Goal: Task Accomplishment & Management: Complete application form

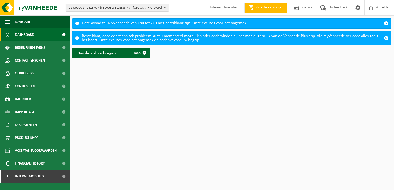
click at [166, 7] on b "button" at bounding box center [166, 7] width 5 height 7
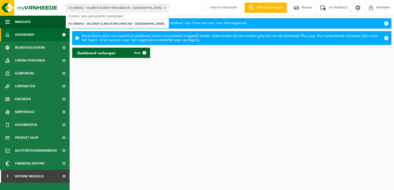
click at [160, 17] on input "text" at bounding box center [117, 16] width 101 height 6
type input "1"
click at [26, 176] on span "Interne modules" at bounding box center [29, 176] width 29 height 13
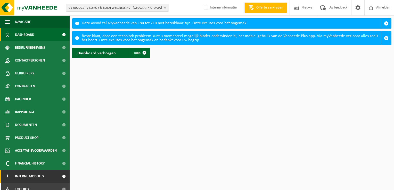
scroll to position [19, 0]
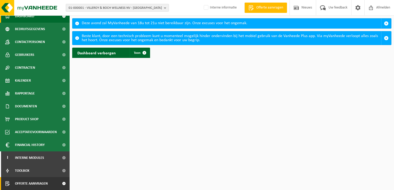
click at [36, 181] on span "Offerte aanvragen" at bounding box center [31, 183] width 33 height 13
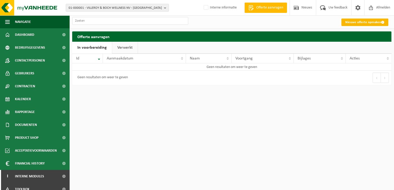
click at [368, 22] on link "Nieuwe offerte opmaken" at bounding box center [364, 22] width 47 height 7
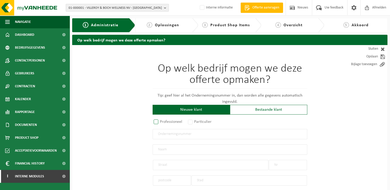
click at [155, 122] on label "Professioneel" at bounding box center [168, 121] width 31 height 7
click at [161, 122] on input "Professioneel" at bounding box center [162, 122] width 3 height 3
radio input "true"
click at [207, 137] on input "text" at bounding box center [230, 134] width 155 height 10
type input "0536.815.024"
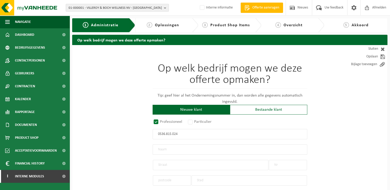
radio input "true"
type input "0536815024"
type input "VERENIGING VAN MEDE-EIGENAARS VAN RESIDENTIE VERONA TE MIDDELKERKE, CYRIEL DE G…"
type input "CYRIEL DE GROOTELAAN"
type input "40"
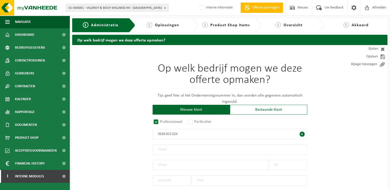
type input "8430"
type input "MIDDELKERKE"
select select "D"
type input "VERENIGING VAN MEDE-EIGENAARS VAN RESIDENTIE VERONA TE MIDDELKERKE, CYRIEL DE G…"
type input "CYRIEL DE GROOTELAAN"
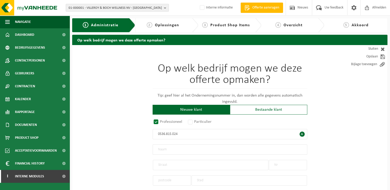
type input "40"
type input "8430"
type input "MIDDELKERKE"
type input "536815024"
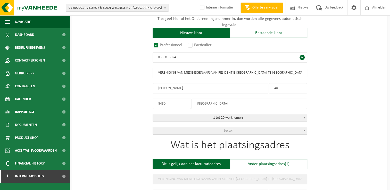
scroll to position [77, 0]
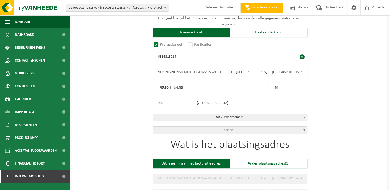
type input "0536815024"
click at [305, 130] on span at bounding box center [304, 130] width 5 height 7
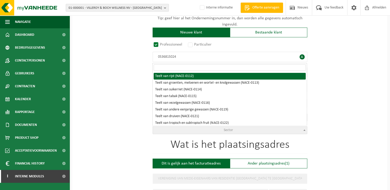
click at [271, 68] on input "search" at bounding box center [230, 67] width 152 height 6
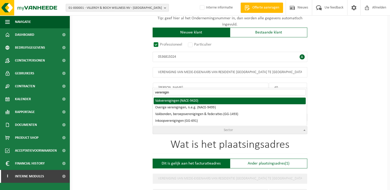
type input "vereniging"
drag, startPoint x: 212, startPoint y: 92, endPoint x: 141, endPoint y: 86, distance: 71.4
click at [143, 86] on body "01-000001 - VILLEROY & BOCH WELLNESS NV - ROESELARE 01-000001 - VILLEROY & BOCH…" at bounding box center [195, 180] width 390 height 514
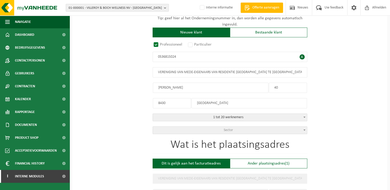
click at [304, 130] on b at bounding box center [304, 130] width 2 height 1
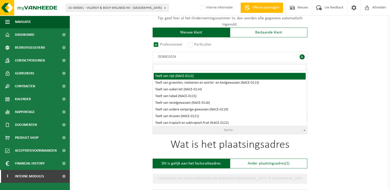
click at [255, 68] on input "search" at bounding box center [230, 67] width 152 height 6
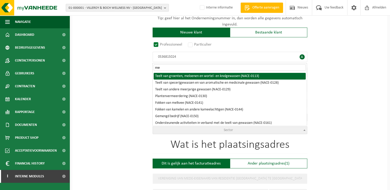
type input "m"
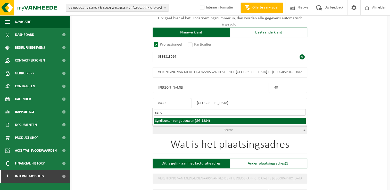
type input "synd"
select select "1384"
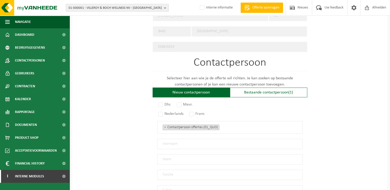
scroll to position [284, 0]
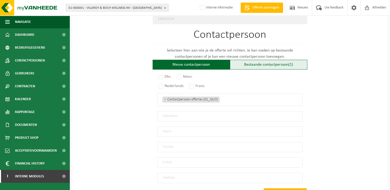
click at [291, 63] on span "(1)" at bounding box center [290, 65] width 5 height 4
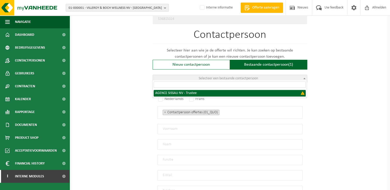
click at [302, 75] on span at bounding box center [304, 78] width 5 height 7
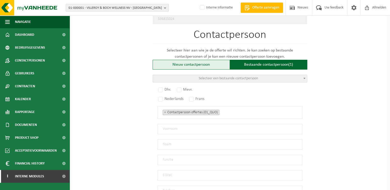
click at [205, 61] on div "Nieuw contactpersoon" at bounding box center [191, 65] width 77 height 10
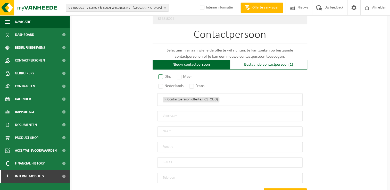
click at [161, 73] on label "Dhr." at bounding box center [164, 76] width 15 height 7
radio input "true"
click at [161, 84] on label "Nederlands" at bounding box center [171, 85] width 28 height 7
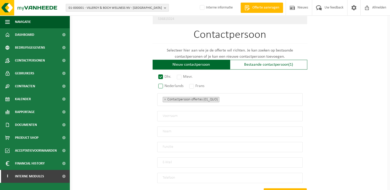
radio input "true"
click at [195, 116] on input "text" at bounding box center [229, 116] width 145 height 10
drag, startPoint x: 206, startPoint y: 109, endPoint x: 200, endPoint y: 111, distance: 6.8
click at [206, 111] on input "text" at bounding box center [229, 116] width 145 height 10
click at [200, 111] on input "text" at bounding box center [229, 116] width 145 height 10
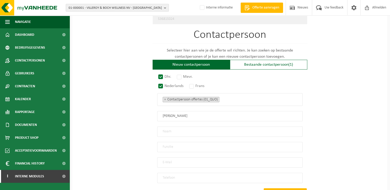
type input "Philippe"
click at [198, 129] on input "text" at bounding box center [229, 132] width 145 height 10
type input "Vallez"
click at [202, 143] on input "text" at bounding box center [229, 147] width 145 height 10
drag, startPoint x: 201, startPoint y: 143, endPoint x: 198, endPoint y: 161, distance: 18.7
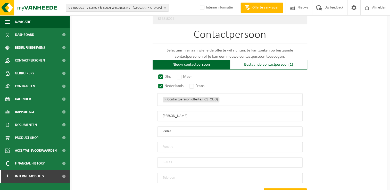
click at [198, 161] on input "email" at bounding box center [229, 162] width 145 height 10
paste input "Philippe - Agence Sissau <philippe@sissau.be>"
type input "Philippe - Agence Sissau <philippe@sissau.be>"
click at [213, 142] on input "text" at bounding box center [229, 147] width 145 height 10
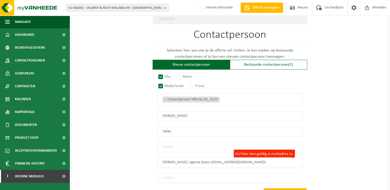
click at [190, 146] on input "text" at bounding box center [229, 147] width 145 height 10
type input "Dossierbeheerder"
click at [241, 158] on input "Philippe - Agence Sissau <philippe@sissau.be>" at bounding box center [229, 162] width 145 height 10
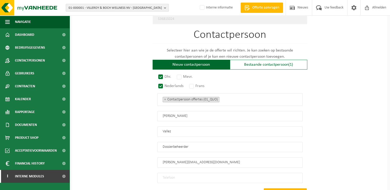
type input "philippe@sissau.be"
click at [231, 173] on input "tel" at bounding box center [229, 178] width 145 height 10
paste input "059 30 19 91"
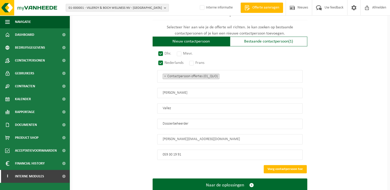
scroll to position [294, 0]
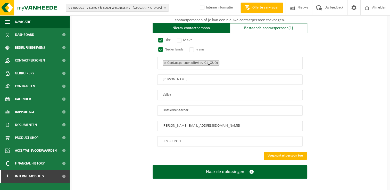
type input "059 30 19 91"
click at [281, 152] on button "Voeg contactpersoon toe" at bounding box center [285, 156] width 43 height 8
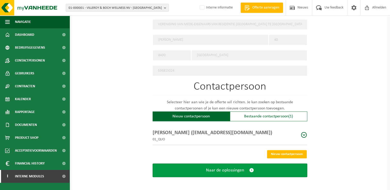
click at [249, 168] on span "submit" at bounding box center [251, 170] width 5 height 5
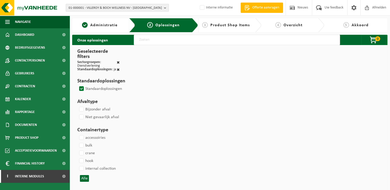
click at [183, 44] on input "text" at bounding box center [237, 40] width 206 height 10
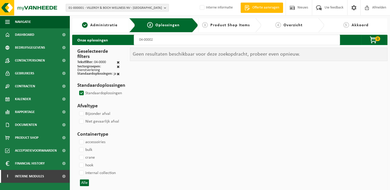
type input "04-000029"
select select
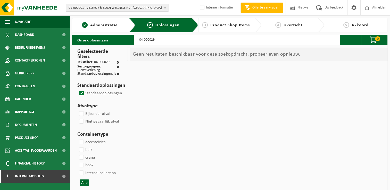
select select
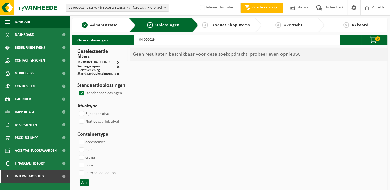
select select
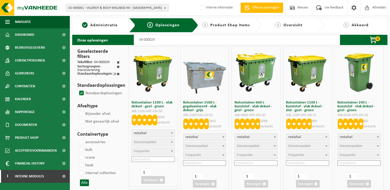
select select
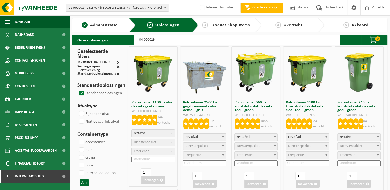
select select
select select "2"
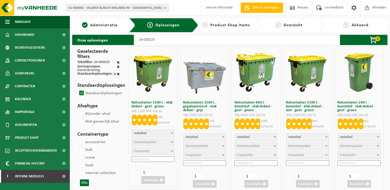
select select
select select "2"
select select
select select "2"
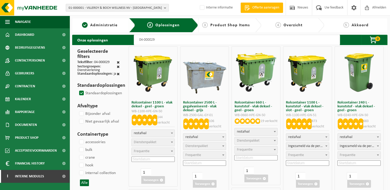
select select
type input "04-000029"
select select
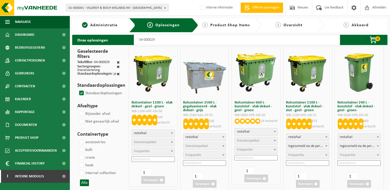
select select
select select "2"
select select
select select "2"
select select
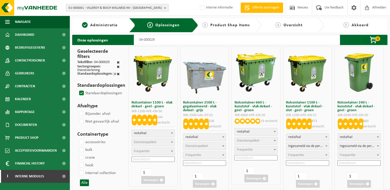
select select "2"
select select
select select "2"
select select
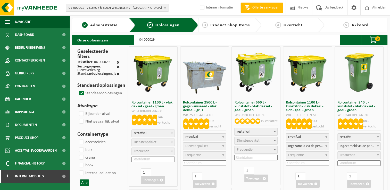
select select
type input "04-000029 11"
select select
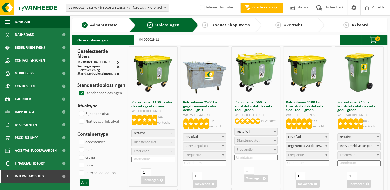
select select
type input "04-000029 1100"
select select
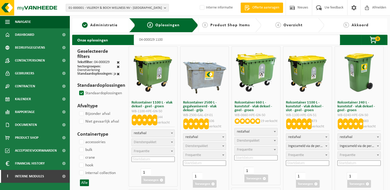
select select
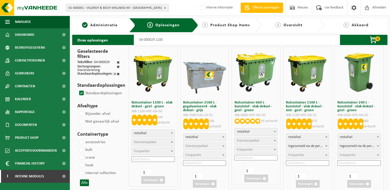
select select
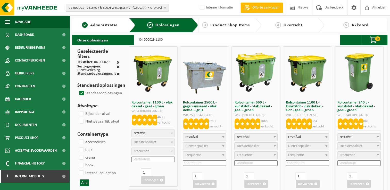
select select
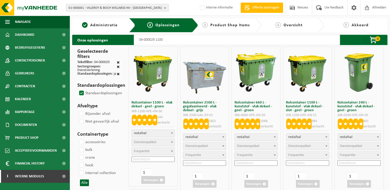
select select
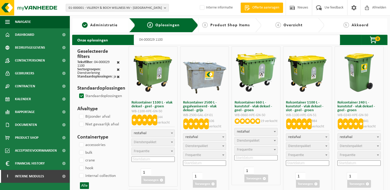
select select
select select "2"
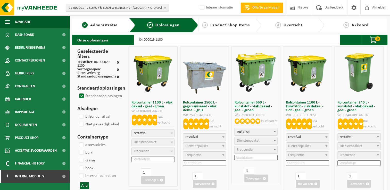
select select
select select "2"
select select
select select "2"
select select
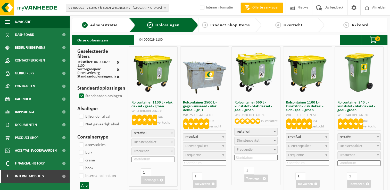
select select "2"
select select
select select "2"
select select
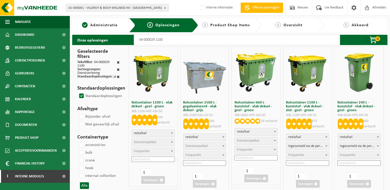
select select
select select "2"
select select
select select "2"
select select
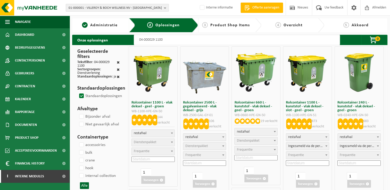
select select
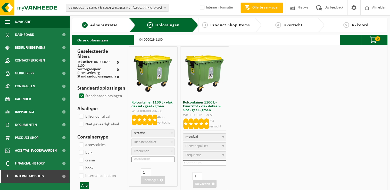
select select
select select "2"
select select
type input "04-000029 1100"
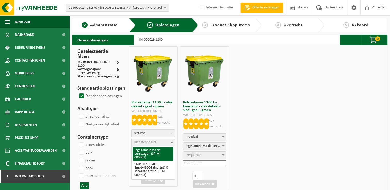
click at [143, 140] on span "Dienstenpakket" at bounding box center [145, 142] width 23 height 4
select select "2"
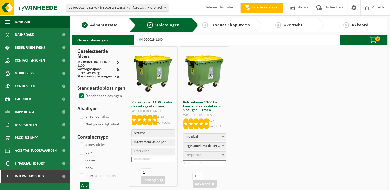
scroll to position [26, 0]
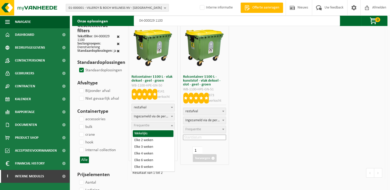
click at [171, 126] on span at bounding box center [171, 125] width 5 height 7
select select "8"
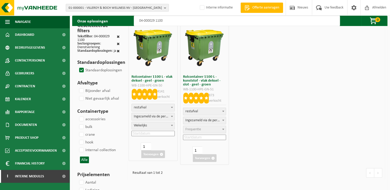
click at [152, 133] on input at bounding box center [152, 133] width 43 height 5
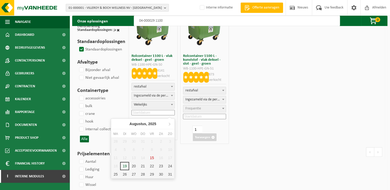
scroll to position [77, 0]
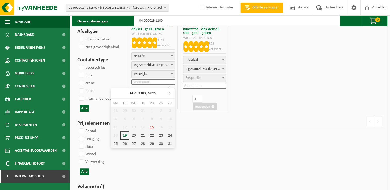
click at [170, 93] on icon at bounding box center [169, 93] width 1 height 3
click at [115, 110] on div "1" at bounding box center [115, 111] width 9 height 8
type input "2025-09-01"
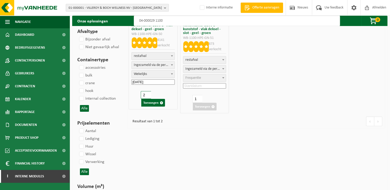
type input "2"
click at [148, 94] on input "2" at bounding box center [146, 95] width 10 height 8
click at [153, 104] on button "Toevoegen" at bounding box center [153, 103] width 24 height 8
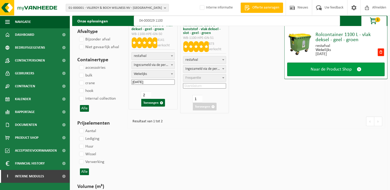
click at [313, 69] on span "Naar de Product Shop" at bounding box center [331, 69] width 41 height 5
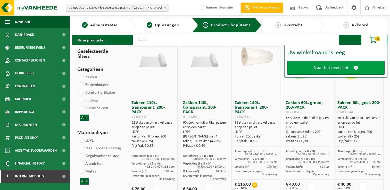
click at [322, 70] on span "Naar het overzicht" at bounding box center [331, 67] width 35 height 5
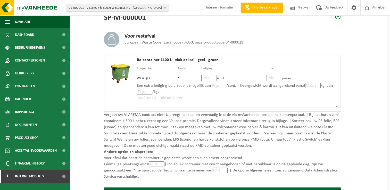
scroll to position [77, 0]
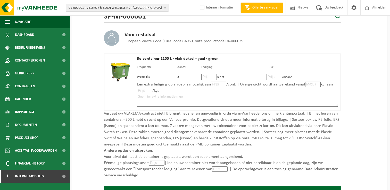
click at [204, 76] on input "number" at bounding box center [208, 77] width 15 height 6
type input "30"
type input "30.75"
click at [272, 78] on input "number" at bounding box center [273, 77] width 15 height 6
type input "6"
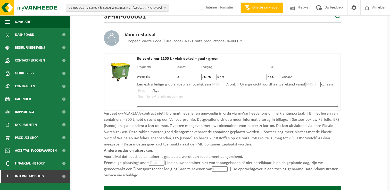
type input "6.00"
click at [308, 84] on input "number" at bounding box center [312, 84] width 15 height 5
type input "121"
click at [208, 98] on textarea at bounding box center [237, 100] width 201 height 13
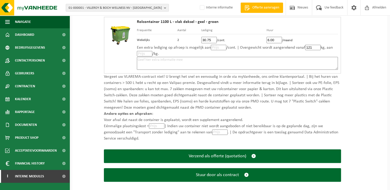
scroll to position [120, 0]
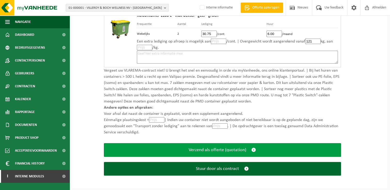
click at [251, 148] on span "submit" at bounding box center [253, 149] width 5 height 5
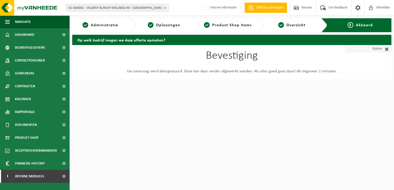
click at [385, 47] on span at bounding box center [385, 48] width 7 height 5
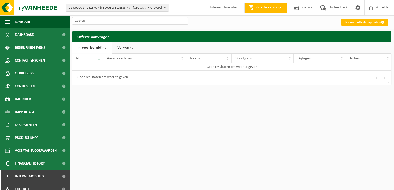
click at [122, 46] on link "Verwerkt" at bounding box center [125, 48] width 26 height 12
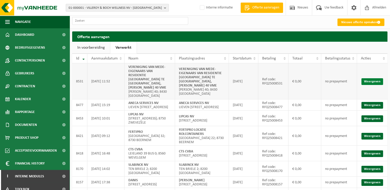
click at [376, 81] on link "Weergeven" at bounding box center [372, 81] width 22 height 7
